Goal: Task Accomplishment & Management: Use online tool/utility

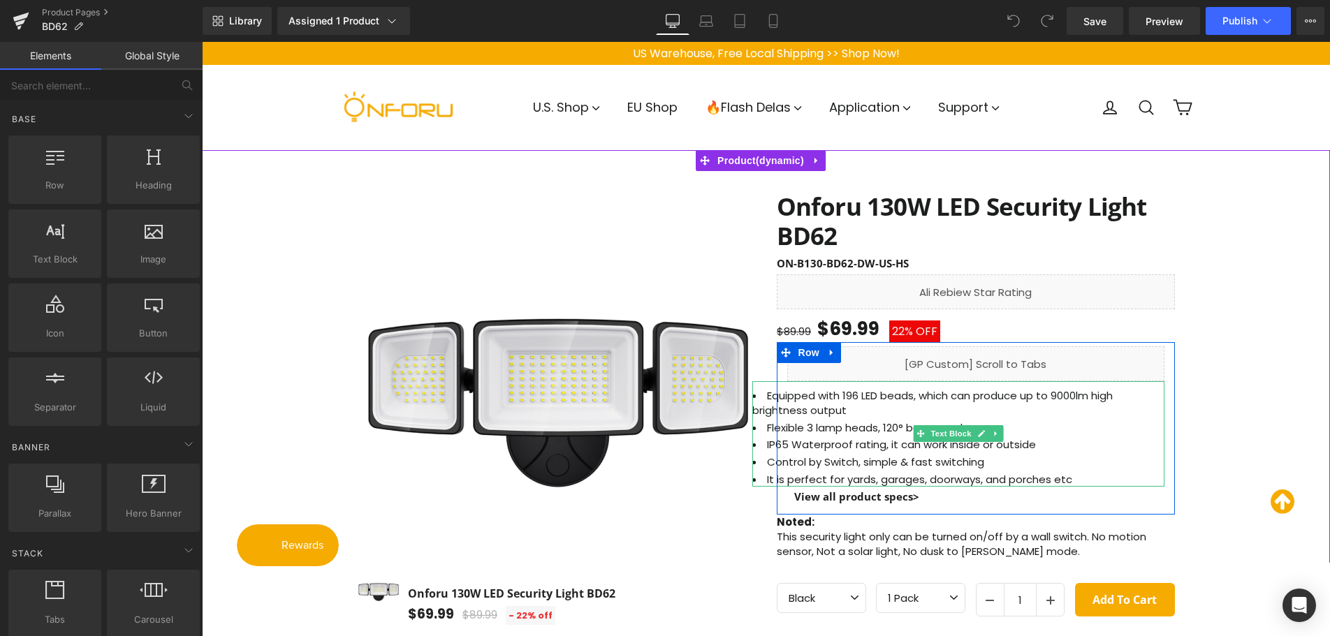
click at [1056, 395] on li "Equipped with 196 LED beads, which can produce up to 9000lm high brightness out…" at bounding box center [958, 402] width 412 height 29
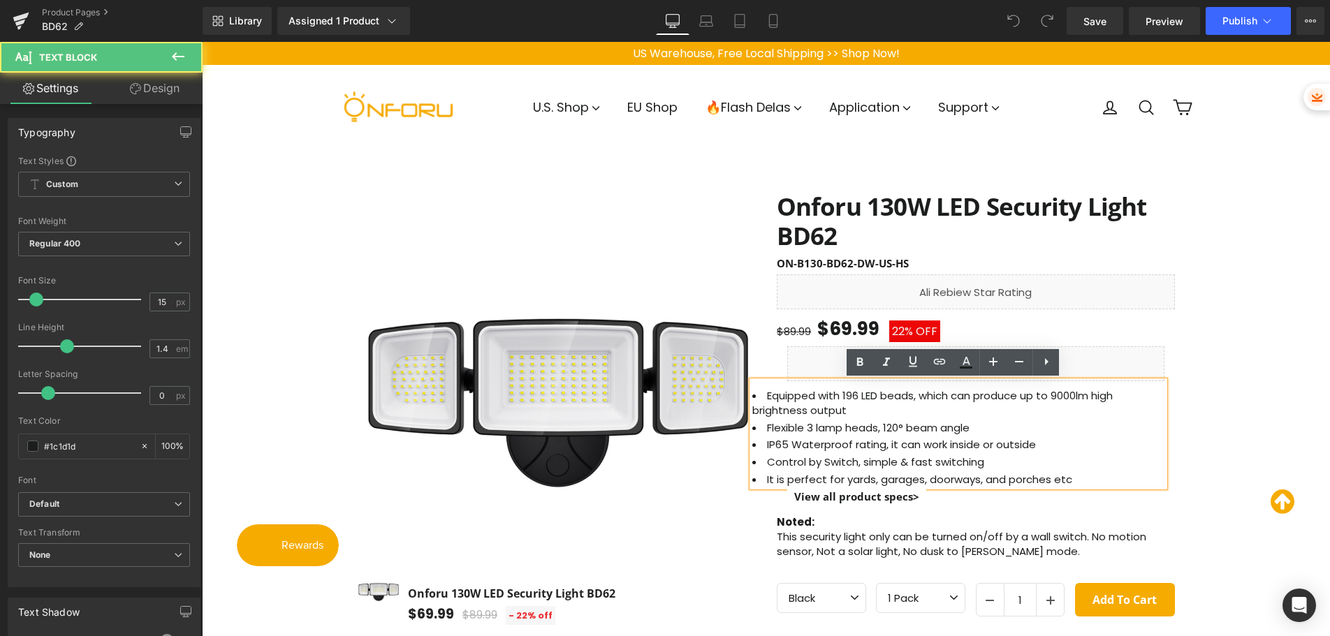
click at [1061, 397] on li "Equipped with 196 LED beads, which can produce up to 9000lm high brightness out…" at bounding box center [958, 402] width 412 height 29
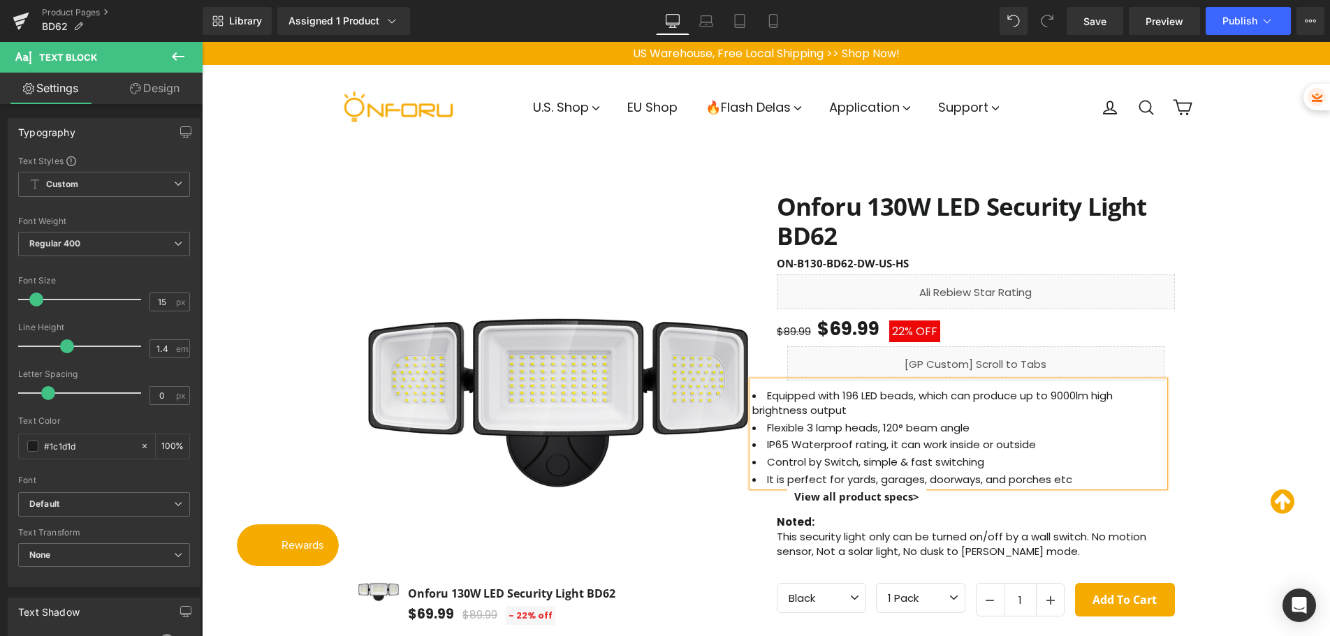
click at [1065, 395] on li "Equipped with 196 LED beads, which can produce up to 9000lm high brightness out…" at bounding box center [958, 402] width 412 height 29
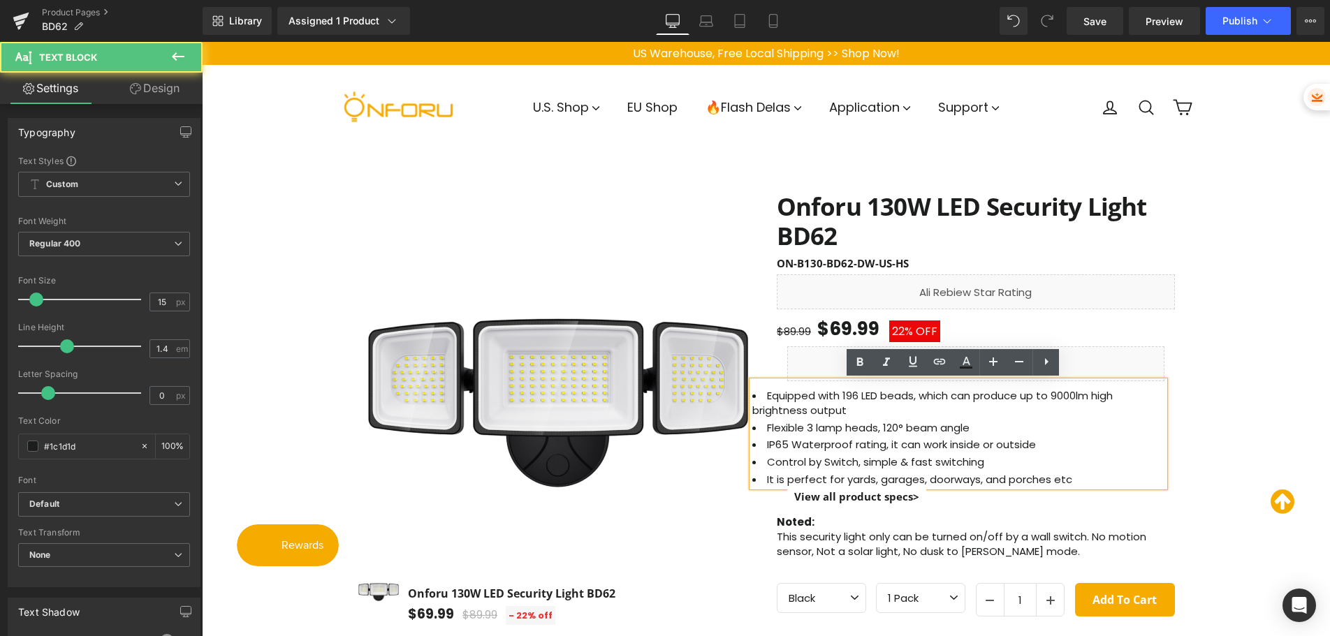
click at [1053, 395] on li "Equipped with 196 LED beads, which can produce up to 9000lm high brightness out…" at bounding box center [958, 402] width 412 height 29
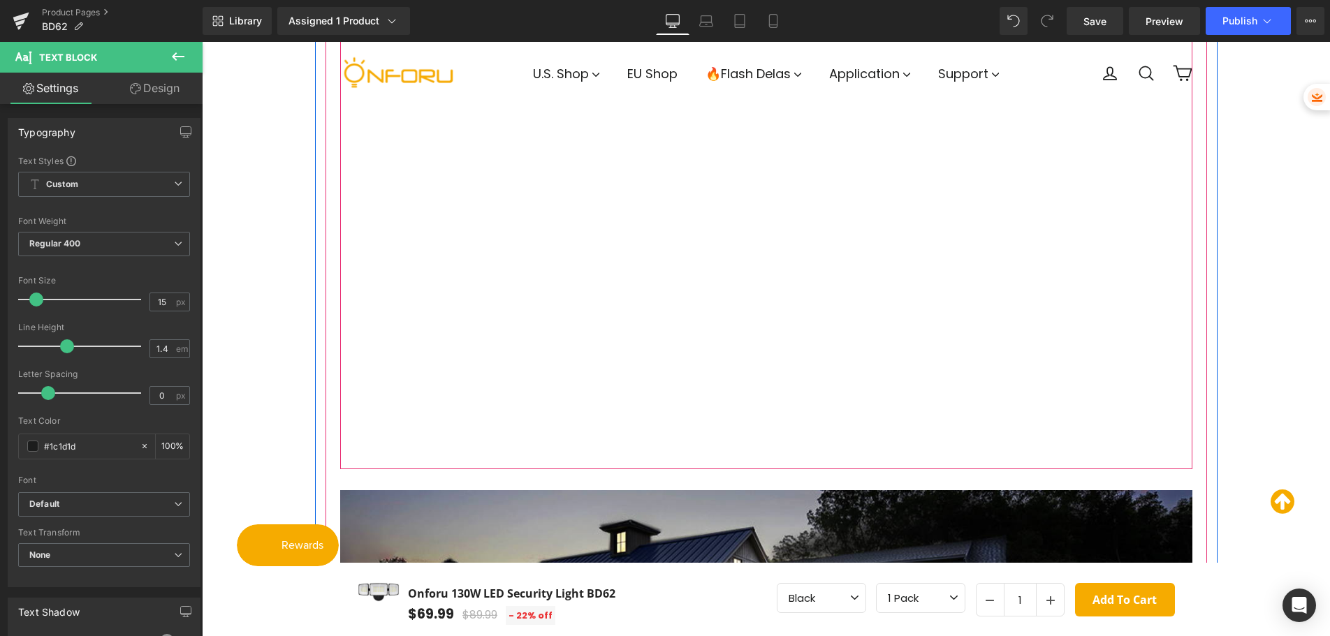
scroll to position [978, 0]
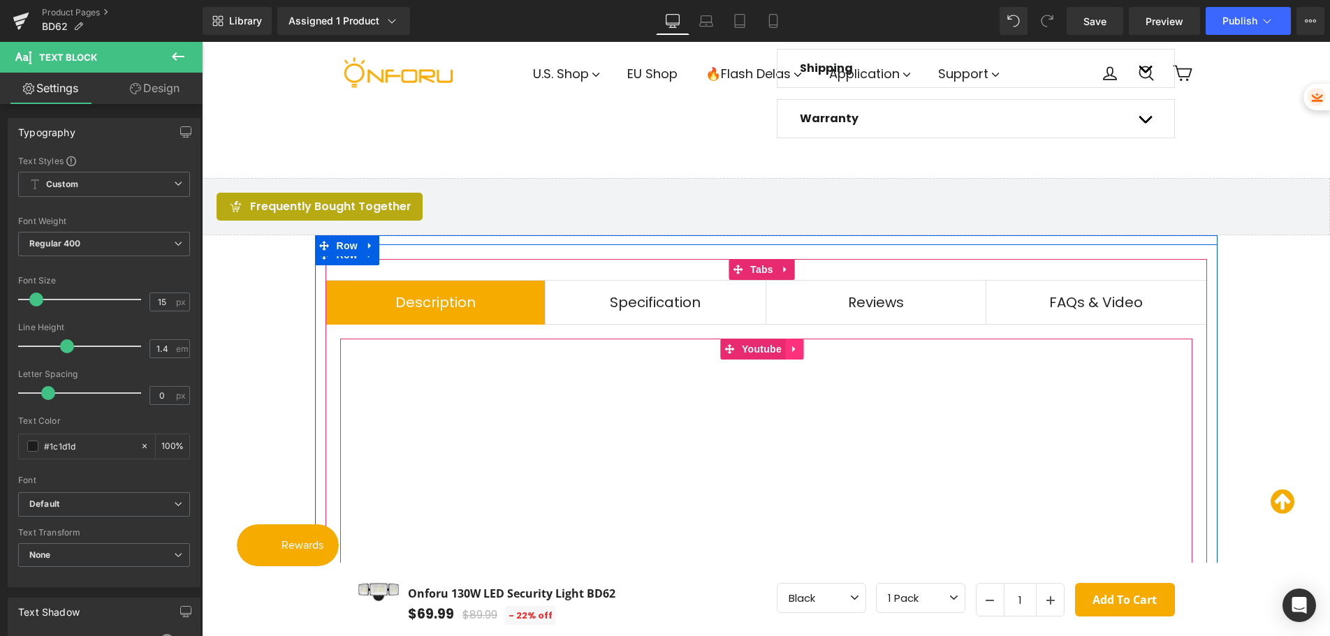
click at [796, 349] on icon at bounding box center [794, 349] width 10 height 10
click at [806, 354] on icon at bounding box center [804, 349] width 10 height 10
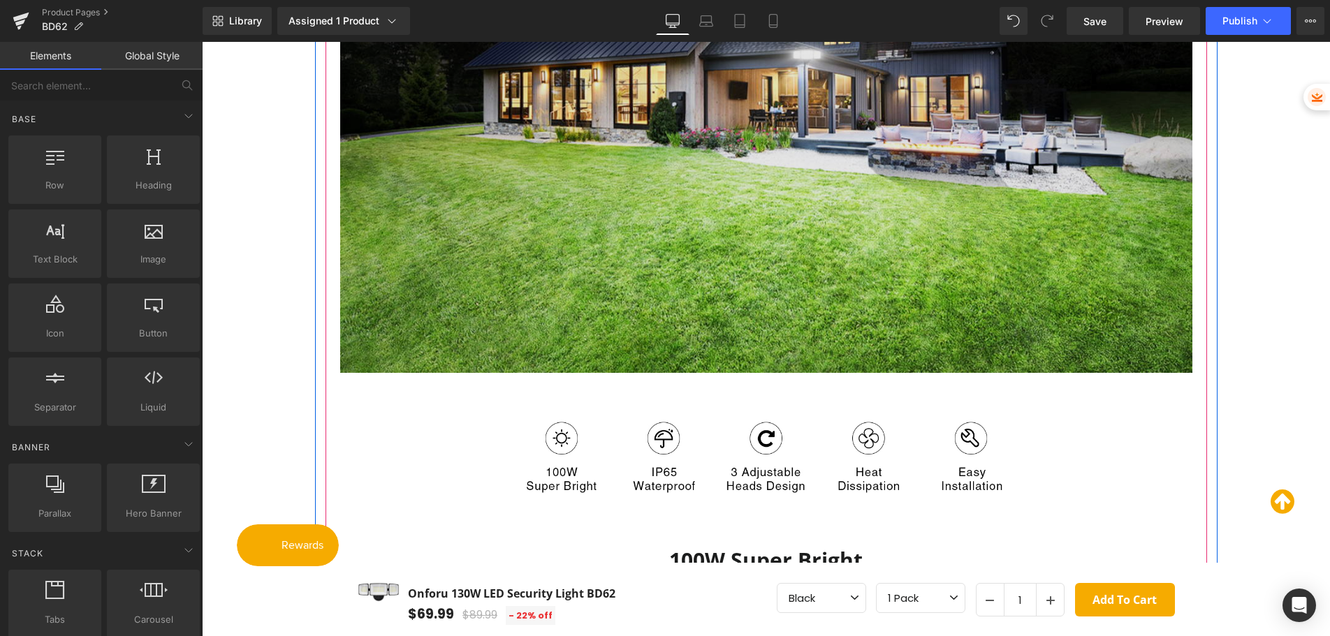
scroll to position [1027, 0]
